Goal: Check status

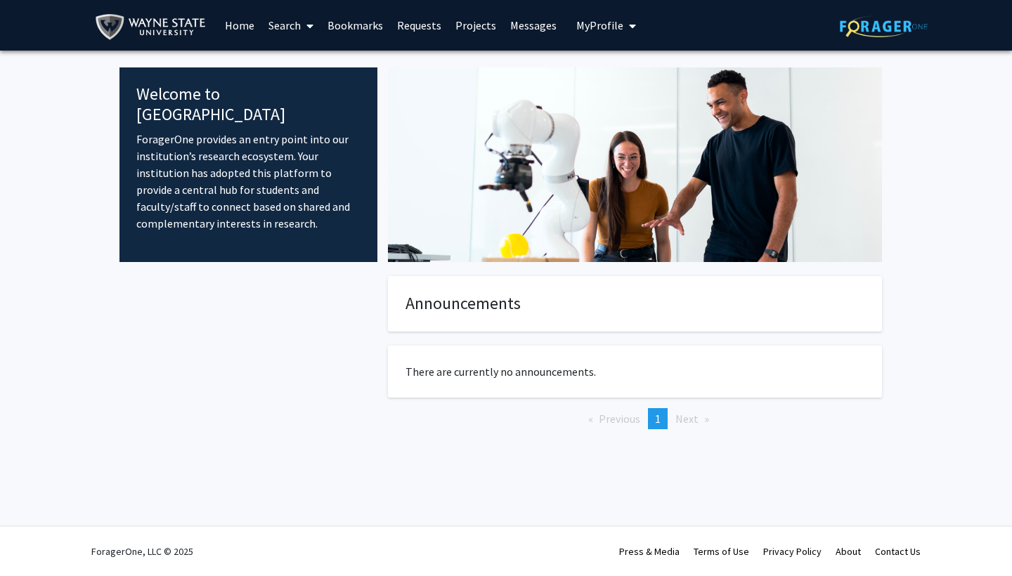
click at [530, 20] on link "Messages" at bounding box center [533, 25] width 60 height 49
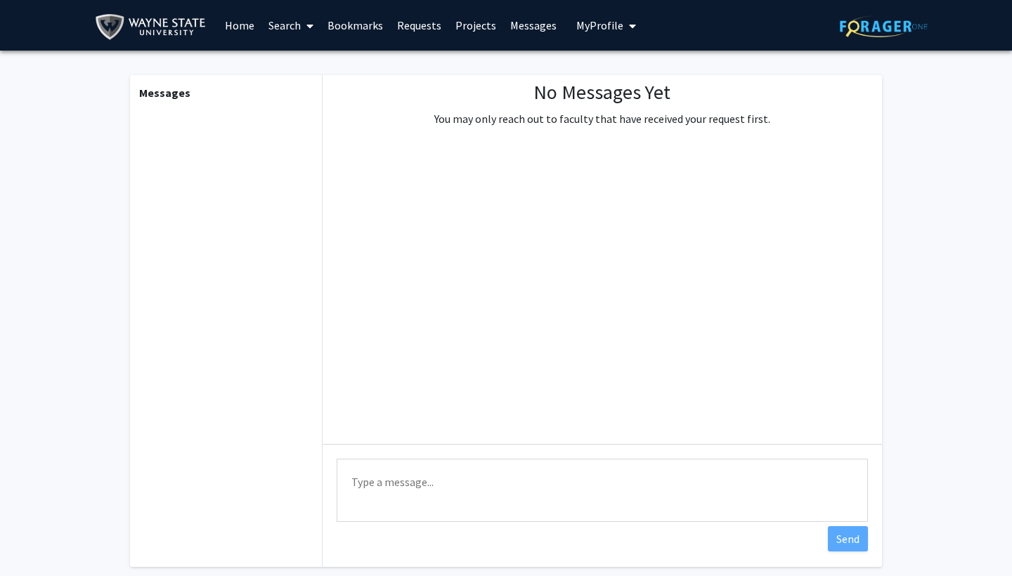
click at [461, 27] on link "Projects" at bounding box center [475, 25] width 55 height 49
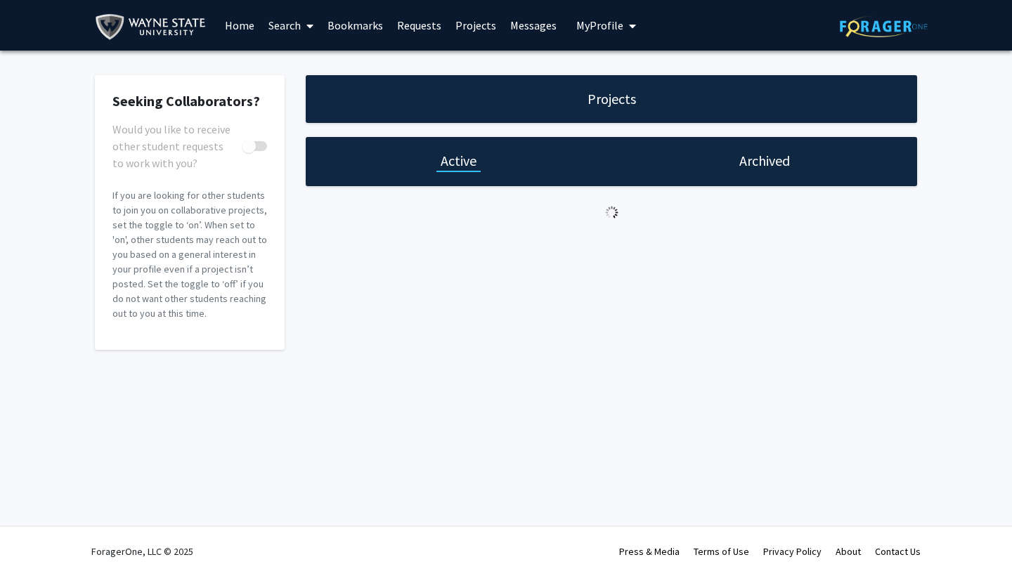
click at [421, 28] on link "Requests" at bounding box center [419, 25] width 58 height 49
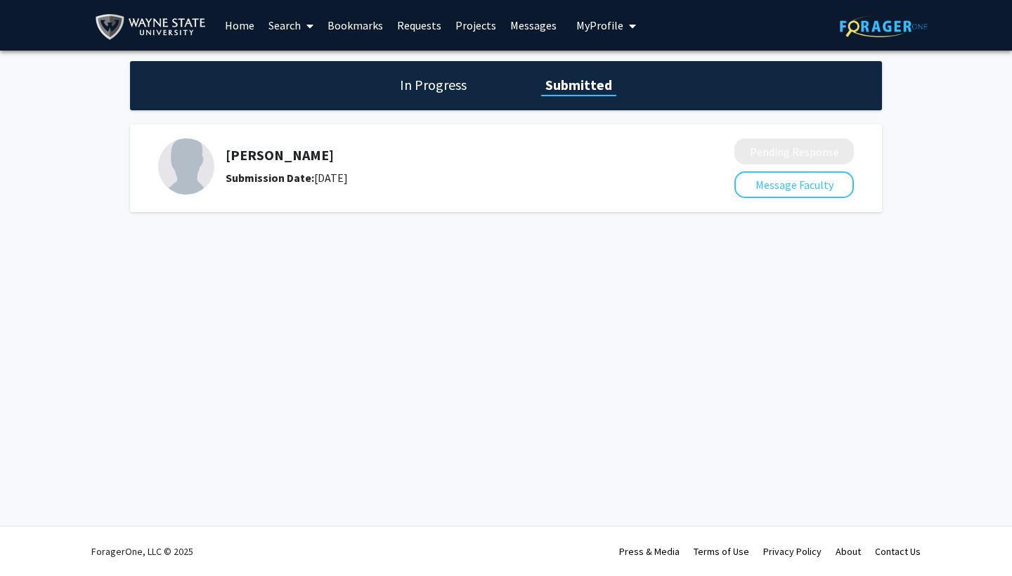
click at [274, 151] on h5 "[PERSON_NAME]" at bounding box center [443, 155] width 434 height 17
click at [461, 86] on h1 "In Progress" at bounding box center [433, 85] width 75 height 20
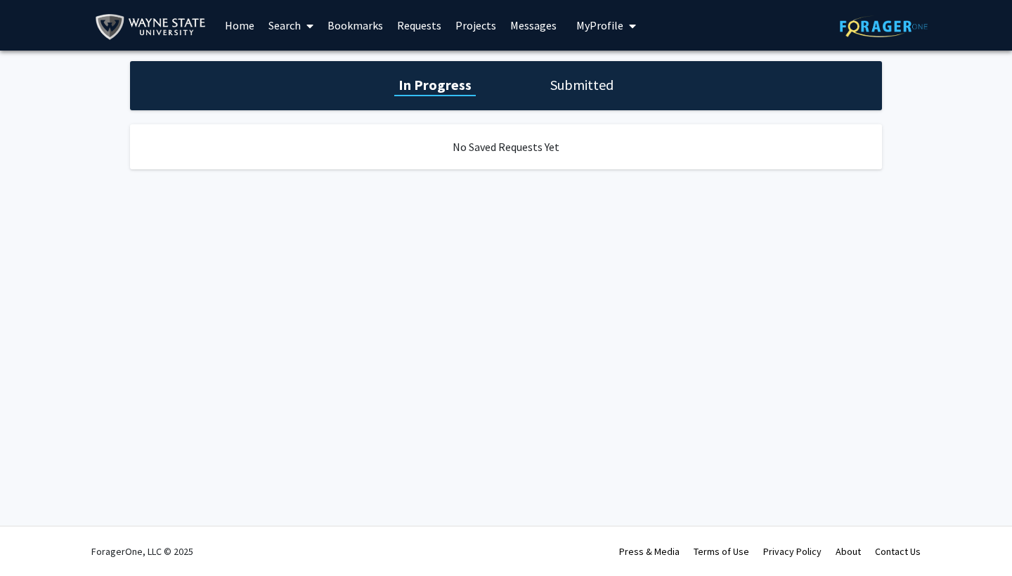
click at [598, 93] on h1 "Submitted" at bounding box center [582, 85] width 72 height 20
